Goal: Task Accomplishment & Management: Manage account settings

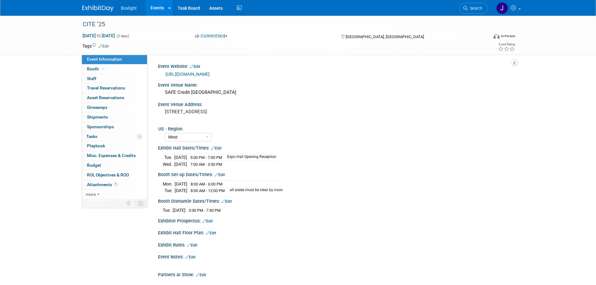
select select "West"
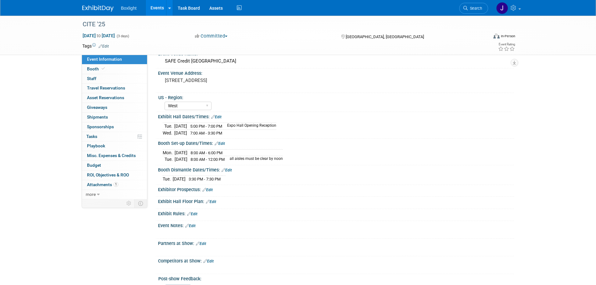
click at [157, 9] on link "Events" at bounding box center [157, 8] width 23 height 16
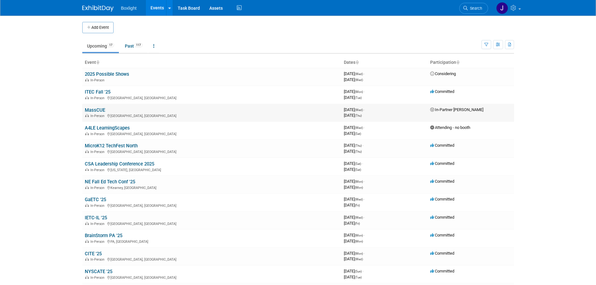
click at [99, 110] on link "MassCUE" at bounding box center [95, 110] width 20 height 6
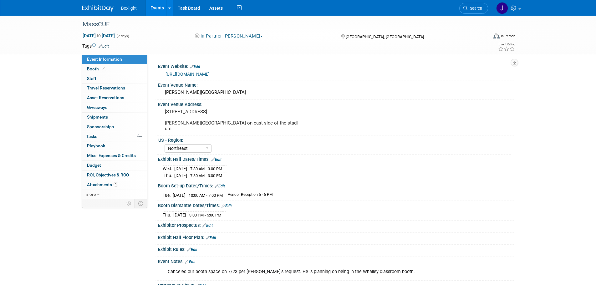
select select "Northeast"
click at [88, 69] on span "Booth" at bounding box center [96, 68] width 19 height 5
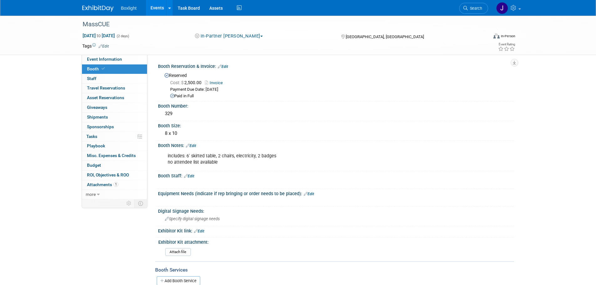
click at [224, 65] on link "Edit" at bounding box center [223, 66] width 10 height 4
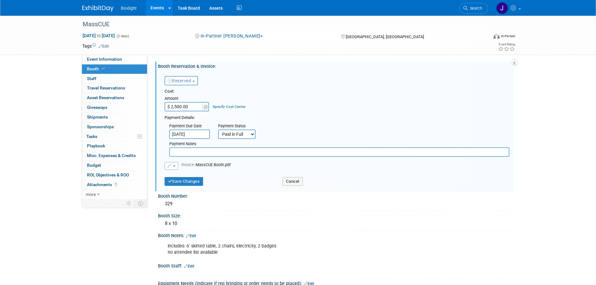
click at [193, 108] on input "$ 2,500.00" at bounding box center [183, 106] width 39 height 9
type input "$ 7,100.00"
click at [172, 168] on button "button" at bounding box center [171, 166] width 14 height 8
click at [183, 183] on link "Remove attachment" at bounding box center [196, 184] width 63 height 9
click at [183, 154] on input "text" at bounding box center [339, 151] width 340 height 9
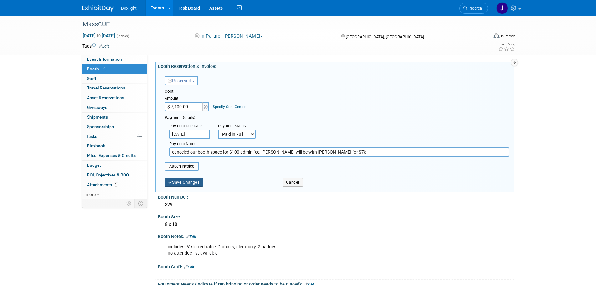
type input "canceled our booth space for $100 admin fee, Eric will be with Whalley for $7k"
click at [174, 181] on button "Save Changes" at bounding box center [183, 182] width 39 height 9
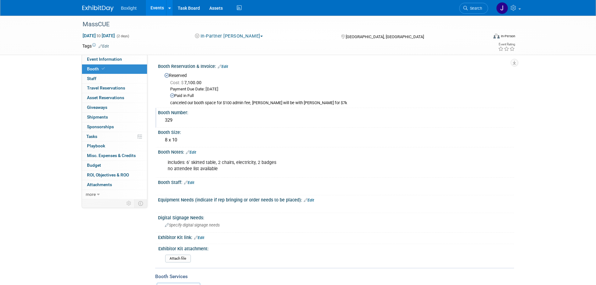
click at [184, 117] on div "329" at bounding box center [336, 120] width 346 height 10
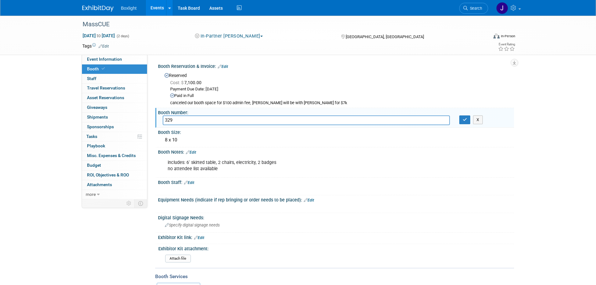
drag, startPoint x: 180, startPoint y: 120, endPoint x: 163, endPoint y: 121, distance: 17.2
click at [163, 121] on input "329" at bounding box center [306, 120] width 287 height 10
type input "Whalley 408 & Classroom of Tomorrow 2"
click at [463, 122] on button "button" at bounding box center [464, 119] width 11 height 9
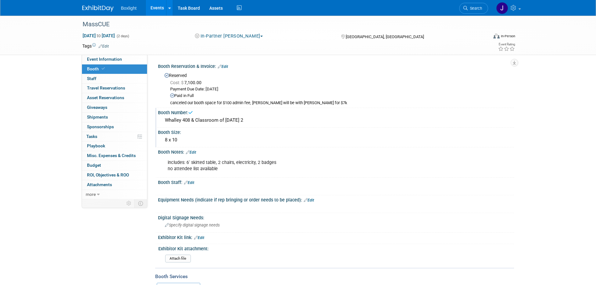
drag, startPoint x: 184, startPoint y: 143, endPoint x: 162, endPoint y: 141, distance: 21.4
click at [163, 141] on div "8 x 10" at bounding box center [336, 140] width 346 height 10
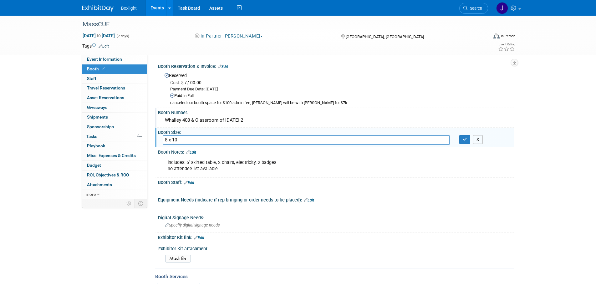
click at [482, 142] on button "X" at bounding box center [478, 139] width 10 height 9
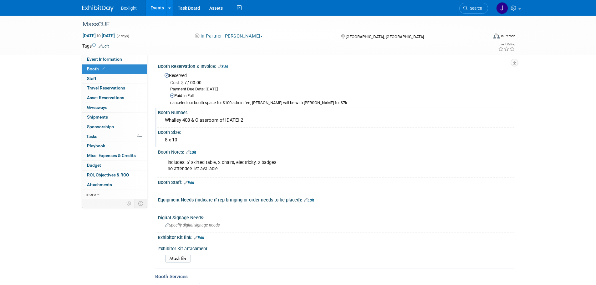
click at [183, 139] on div "8 x 10" at bounding box center [336, 140] width 346 height 10
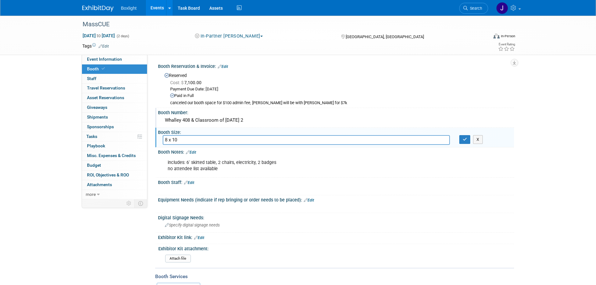
drag, startPoint x: 181, startPoint y: 139, endPoint x: 162, endPoint y: 140, distance: 19.4
click at [162, 140] on div "8 x 10" at bounding box center [306, 140] width 296 height 10
click at [463, 141] on icon "button" at bounding box center [464, 139] width 4 height 4
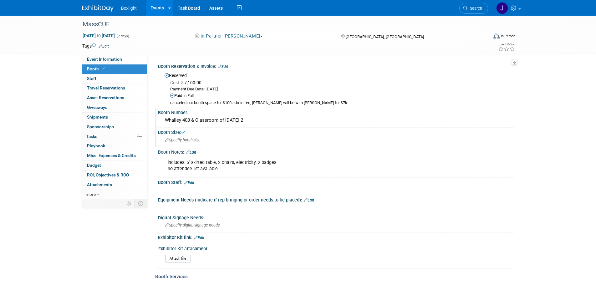
drag, startPoint x: 224, startPoint y: 168, endPoint x: 220, endPoint y: 168, distance: 4.4
click at [221, 168] on div "includes: 6' skirted table, 2 chairs, electricity, 2 badges no attendee list av…" at bounding box center [304, 165] width 282 height 19
drag, startPoint x: 194, startPoint y: 153, endPoint x: 201, endPoint y: 155, distance: 6.5
click at [194, 153] on link "Edit" at bounding box center [191, 152] width 10 height 4
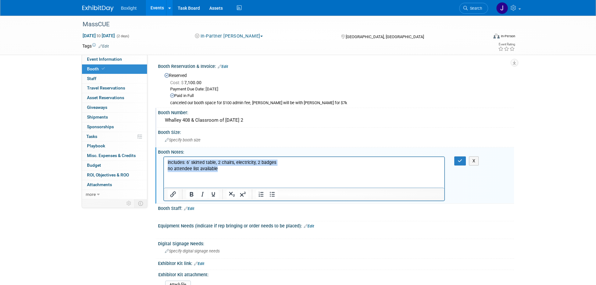
drag, startPoint x: 221, startPoint y: 168, endPoint x: 166, endPoint y: 164, distance: 55.5
click at [166, 164] on html "includes: 6' skirted table, 2 chairs, electricity, 2 badges no attendee list av…" at bounding box center [303, 164] width 280 height 15
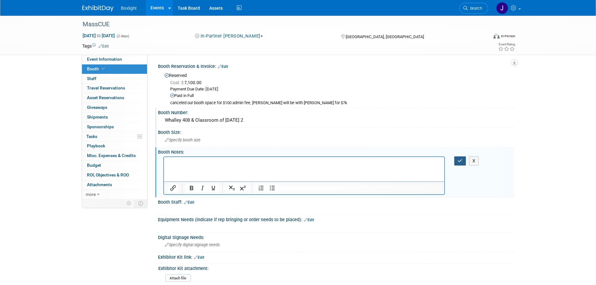
click at [458, 160] on icon "button" at bounding box center [459, 160] width 5 height 4
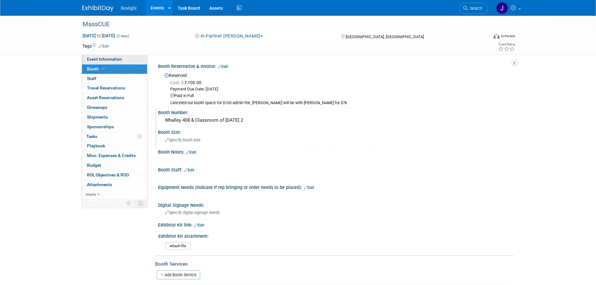
click at [103, 60] on span "Event Information" at bounding box center [104, 59] width 35 height 5
select select "Northeast"
